Goal: Find specific page/section: Find specific page/section

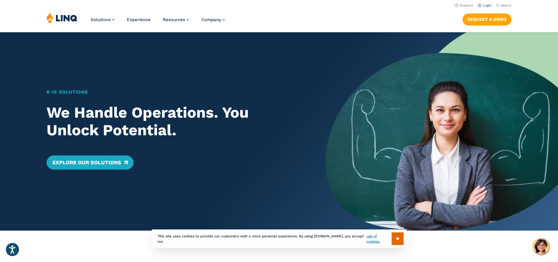
click at [481, 6] on link "Login" at bounding box center [485, 6] width 14 height 4
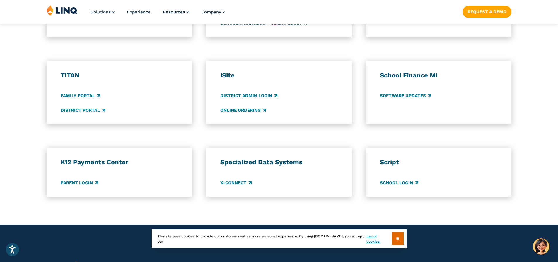
scroll to position [410, 0]
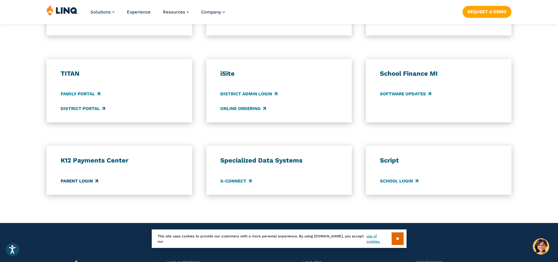
click at [80, 180] on link "Parent Login" at bounding box center [79, 181] width 37 height 6
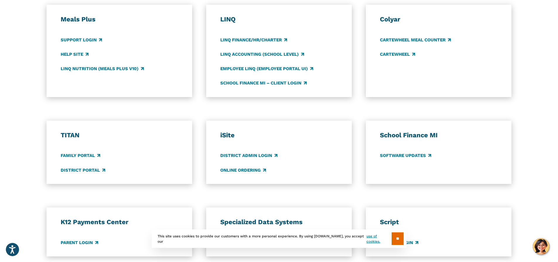
scroll to position [322, 0]
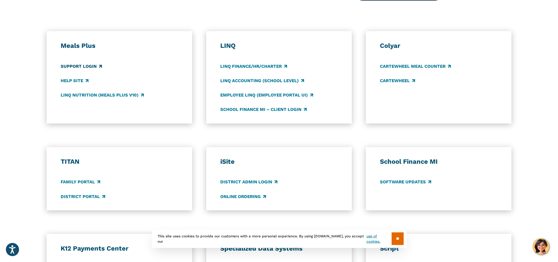
click at [77, 67] on link "Support Login" at bounding box center [81, 66] width 41 height 6
